Goal: Task Accomplishment & Management: Manage account settings

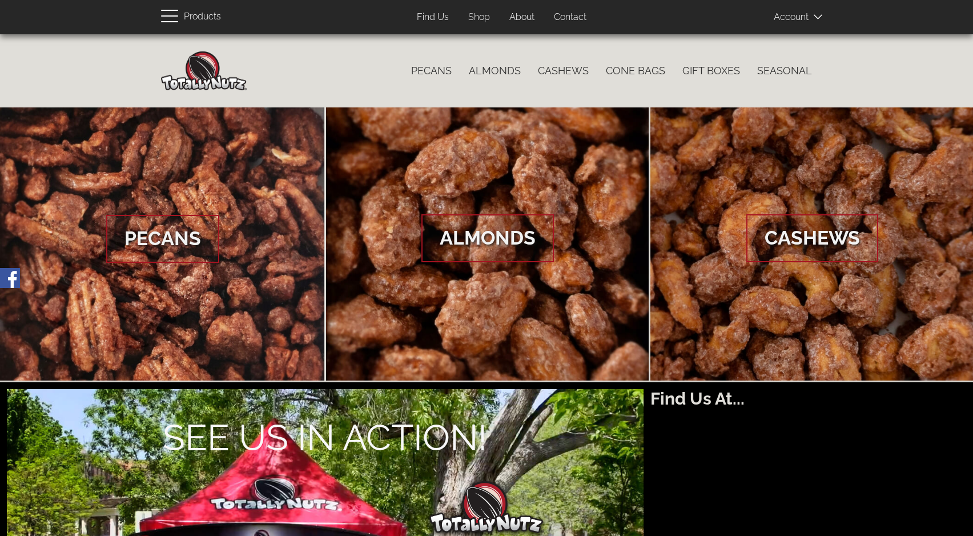
click at [809, 13] on span at bounding box center [802, 16] width 57 height 23
click at [801, 36] on span "Log In" at bounding box center [799, 36] width 26 height 11
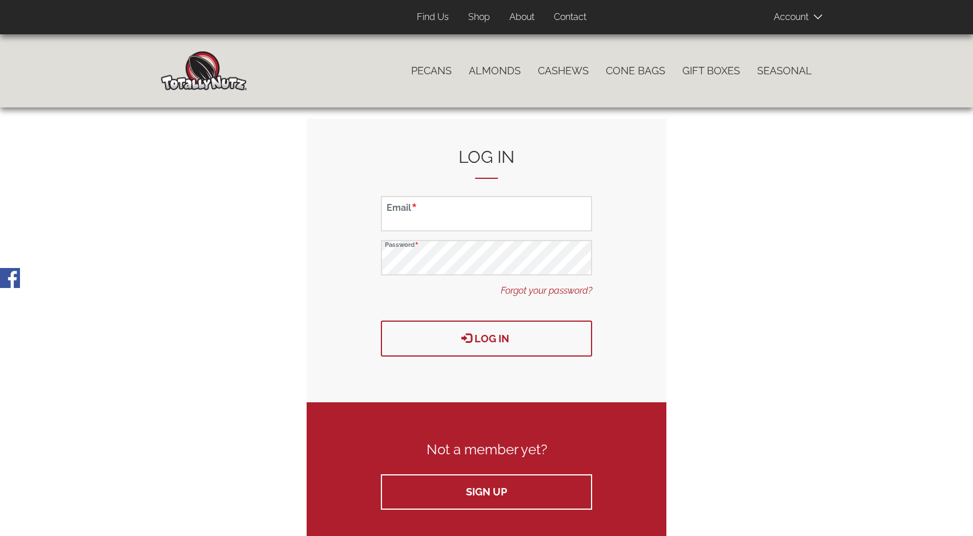
type input "[EMAIL_ADDRESS][DOMAIN_NAME]"
click at [472, 343] on button "Log in" at bounding box center [486, 338] width 211 height 36
